Goal: Obtain resource: Download file/media

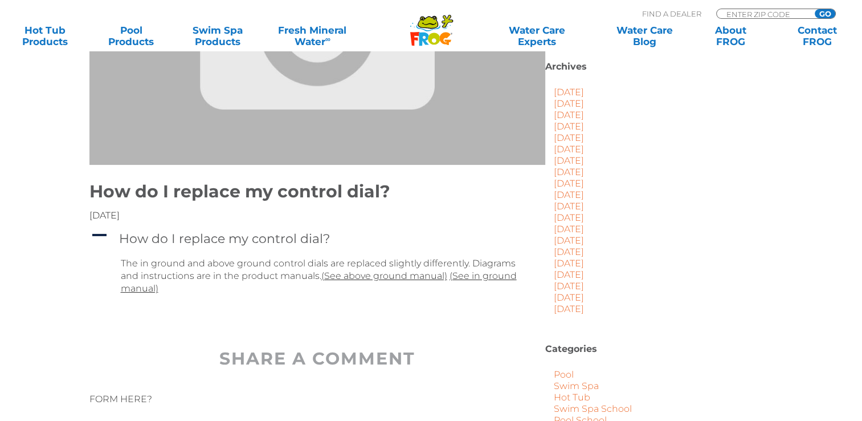
scroll to position [285, 0]
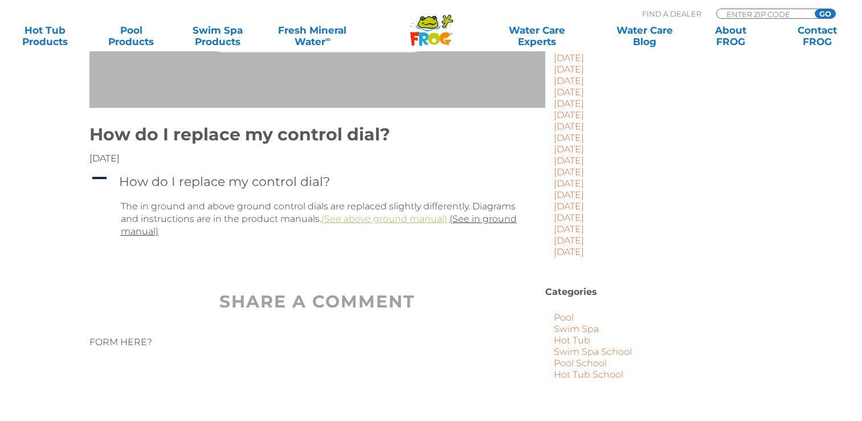
click at [388, 220] on link "(See above ground manual)" at bounding box center [384, 218] width 126 height 11
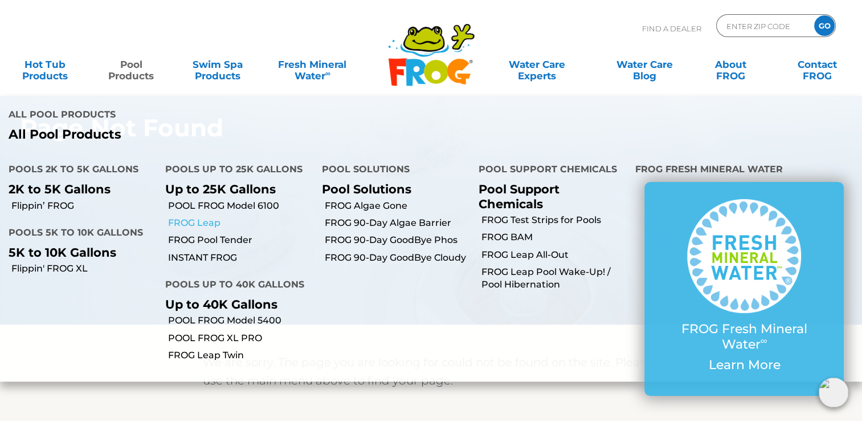
click at [184, 217] on link "FROG Leap" at bounding box center [240, 223] width 145 height 13
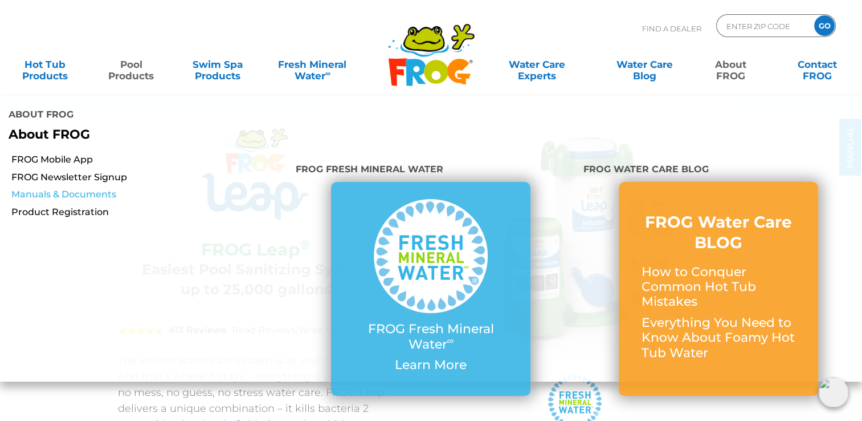
click at [92, 188] on link "Manuals & Documents" at bounding box center [149, 194] width 276 height 13
